Goal: Information Seeking & Learning: Learn about a topic

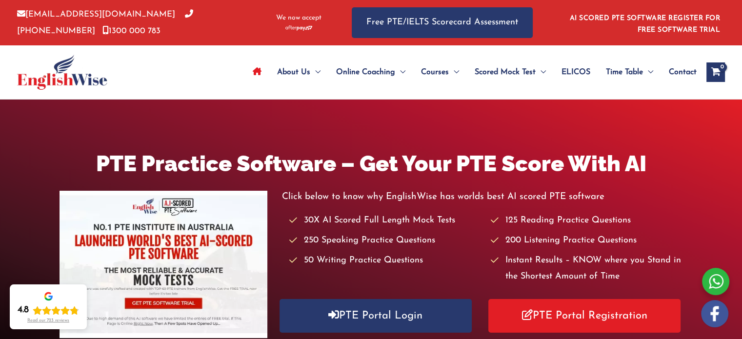
click at [687, 74] on span "Contact" at bounding box center [683, 72] width 28 height 34
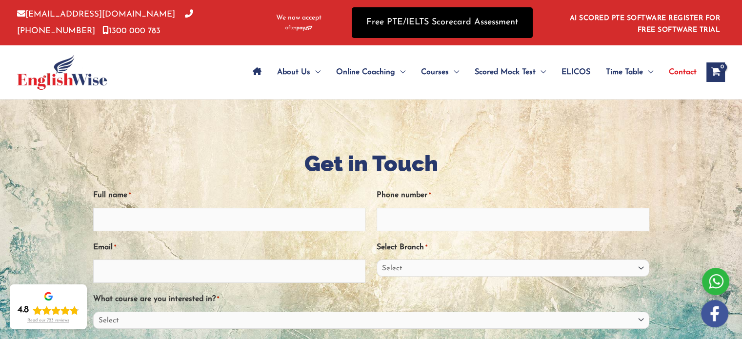
click at [437, 32] on link "Free PTE/IELTS Scorecard Assessment" at bounding box center [442, 22] width 181 height 31
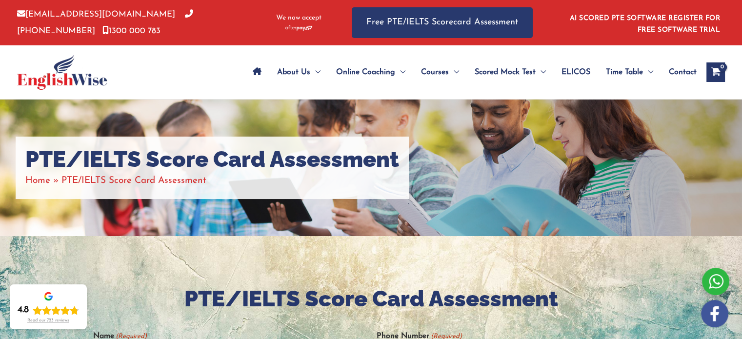
click at [578, 68] on span "ELICOS" at bounding box center [576, 72] width 29 height 34
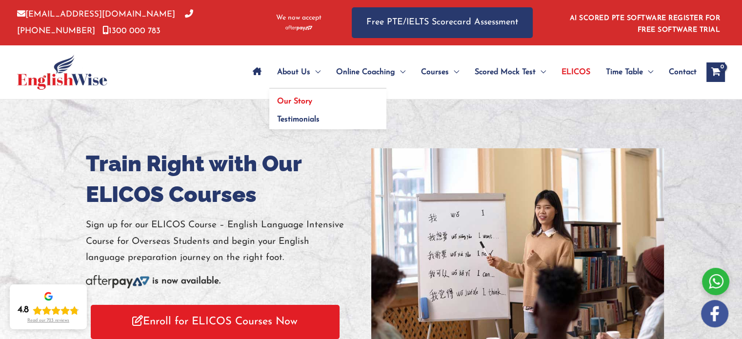
click at [295, 106] on link "Our Story" at bounding box center [327, 98] width 117 height 19
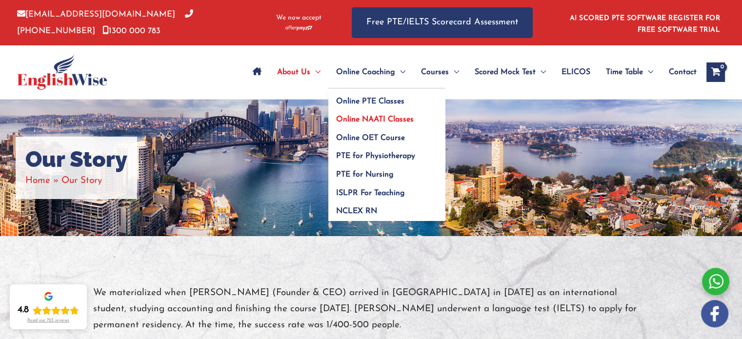
click at [375, 111] on link "Online NAATI Classes" at bounding box center [386, 116] width 117 height 19
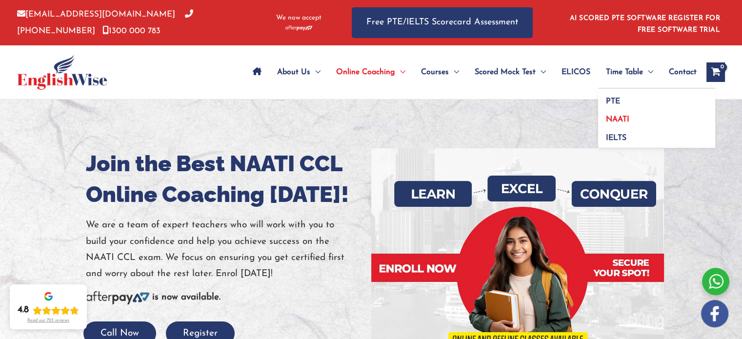
click at [620, 119] on span "NAATI" at bounding box center [617, 120] width 23 height 8
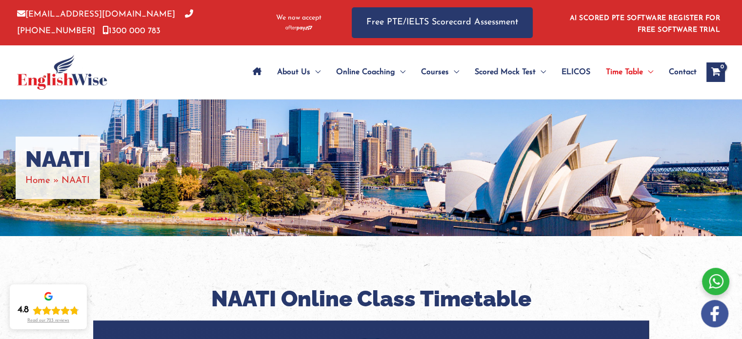
click at [59, 87] on img at bounding box center [62, 72] width 90 height 35
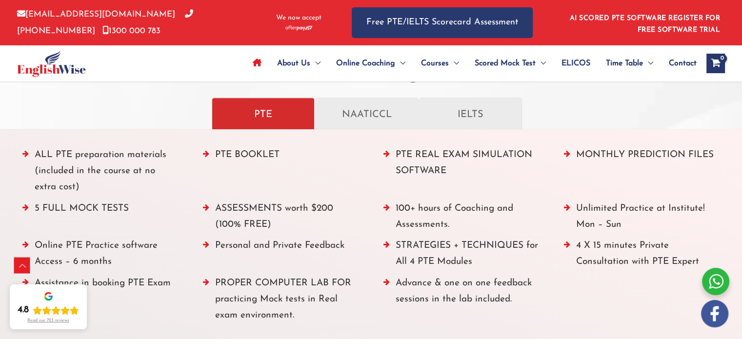
scroll to position [1109, 0]
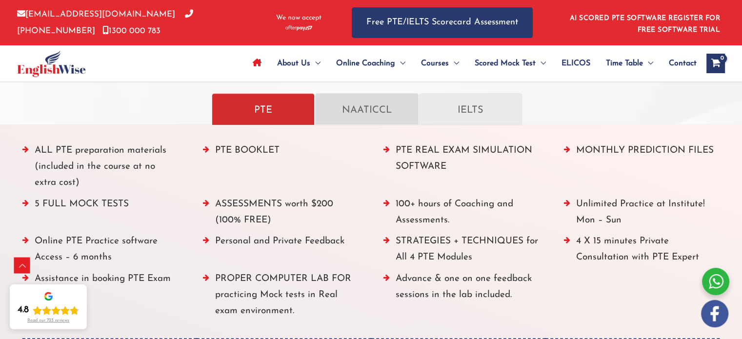
click at [364, 108] on p "NAATICCL" at bounding box center [367, 109] width 82 height 17
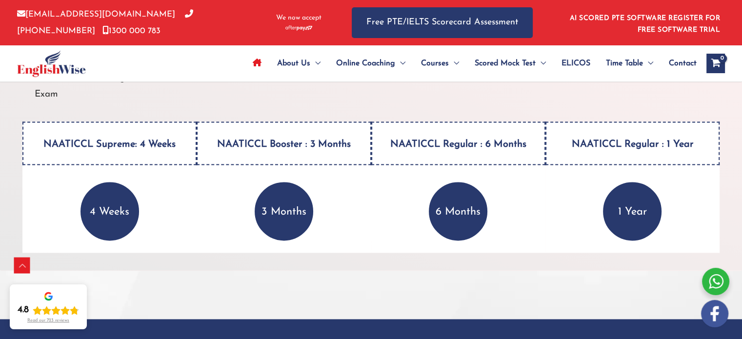
scroll to position [1263, 0]
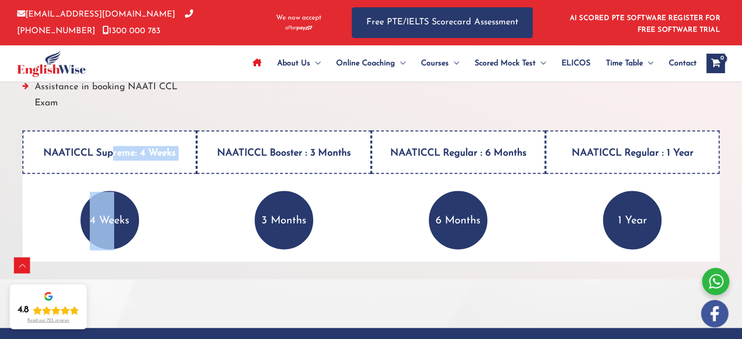
drag, startPoint x: 114, startPoint y: 222, endPoint x: 111, endPoint y: 145, distance: 76.2
click at [111, 145] on div "NAATICCL Supreme: 4 Weeks 4 Weeks ALL PTE preparation materials (included in th…" at bounding box center [109, 195] width 174 height 131
click at [95, 156] on h4 "NAATICCL Supreme: 4 Weeks" at bounding box center [109, 151] width 174 height 43
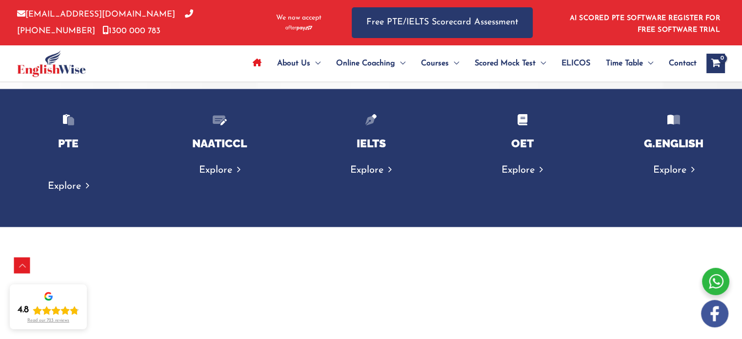
scroll to position [1493, 0]
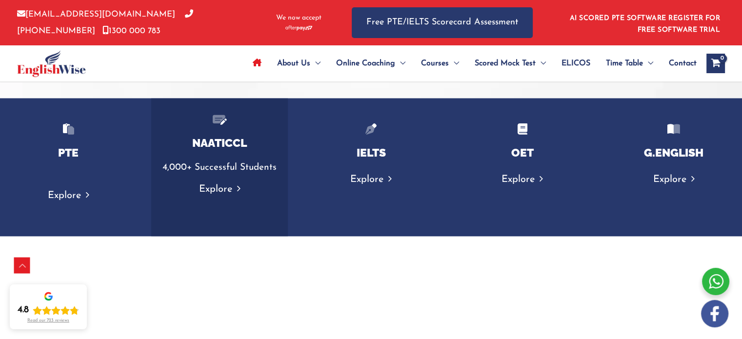
click at [225, 193] on link "Explore" at bounding box center [219, 189] width 41 height 10
